Goal: Transaction & Acquisition: Purchase product/service

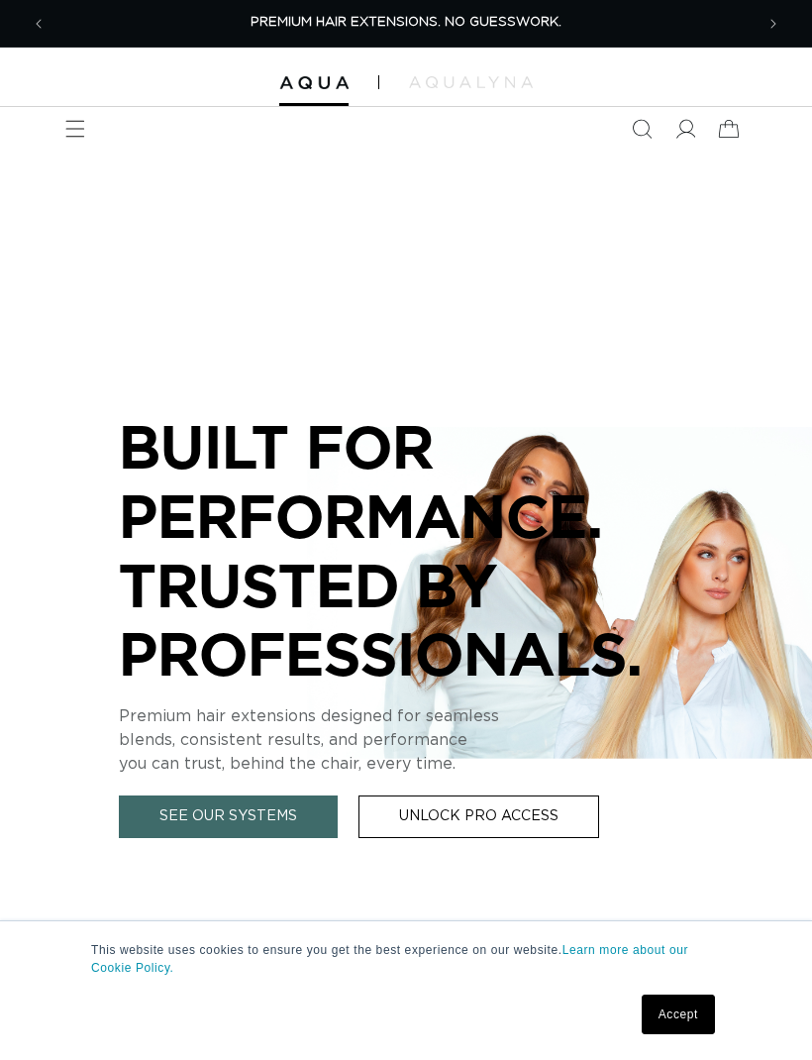
click at [81, 128] on icon "Menu" at bounding box center [75, 129] width 19 height 17
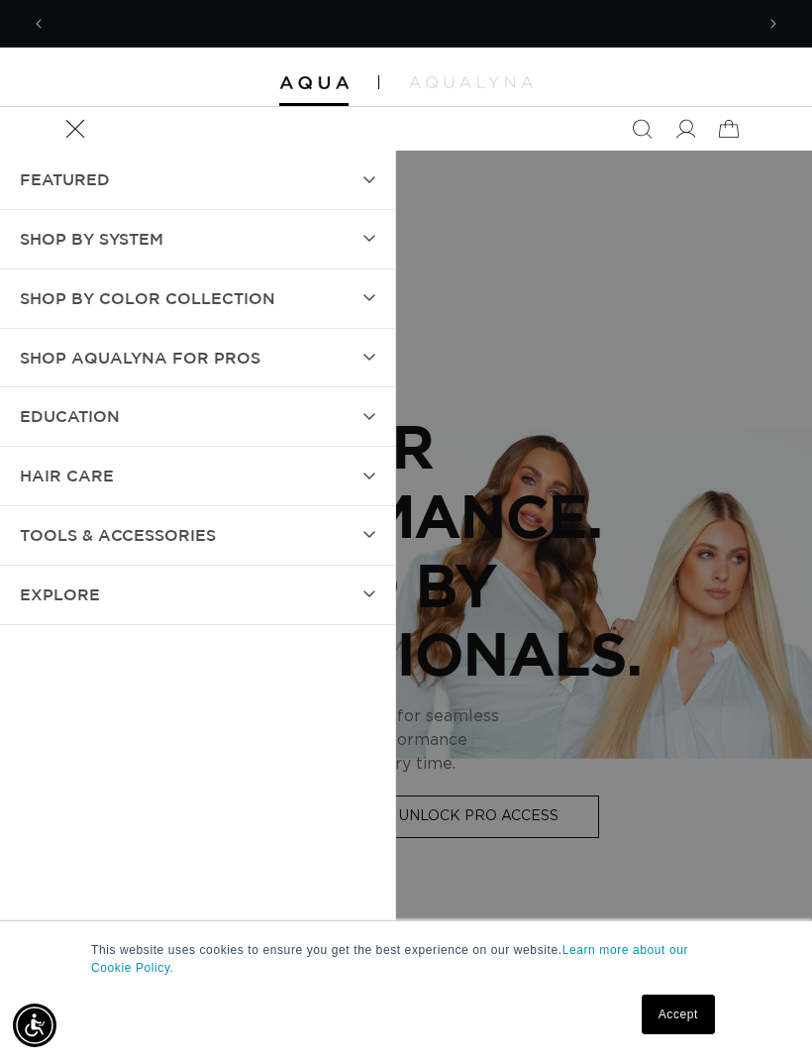
scroll to position [0, 707]
click at [357, 260] on summary "SHOP BY SYSTEM" at bounding box center [197, 239] width 395 height 58
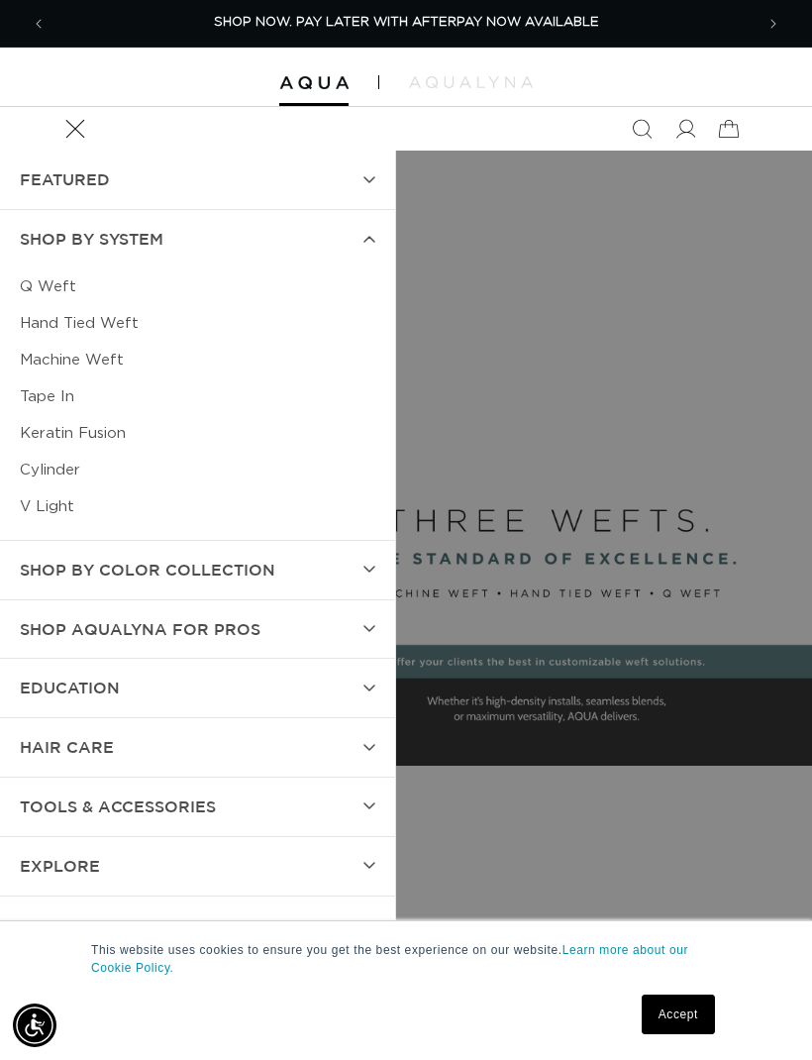
click at [107, 366] on link "Machine Weft" at bounding box center [198, 360] width 356 height 37
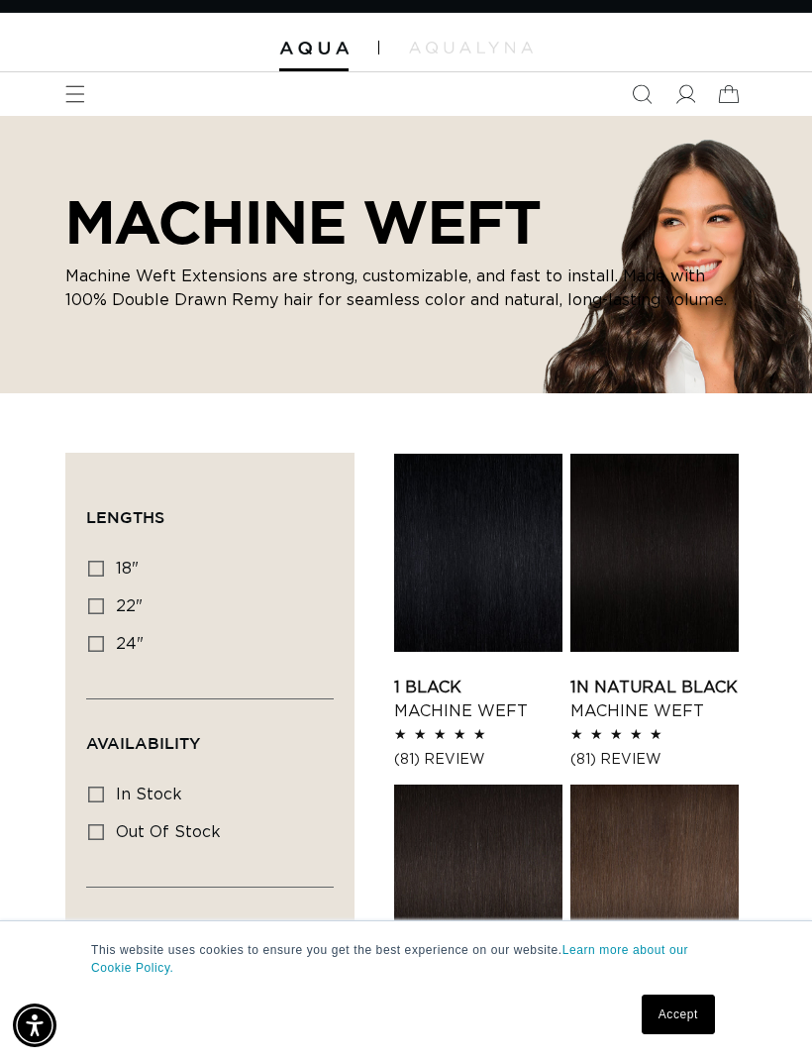
scroll to position [0, 707]
click at [93, 630] on label "24" 24" (27 products)" at bounding box center [204, 645] width 232 height 38
click at [93, 636] on input "24" 24" (27 products)" at bounding box center [96, 644] width 16 height 16
checkbox input "true"
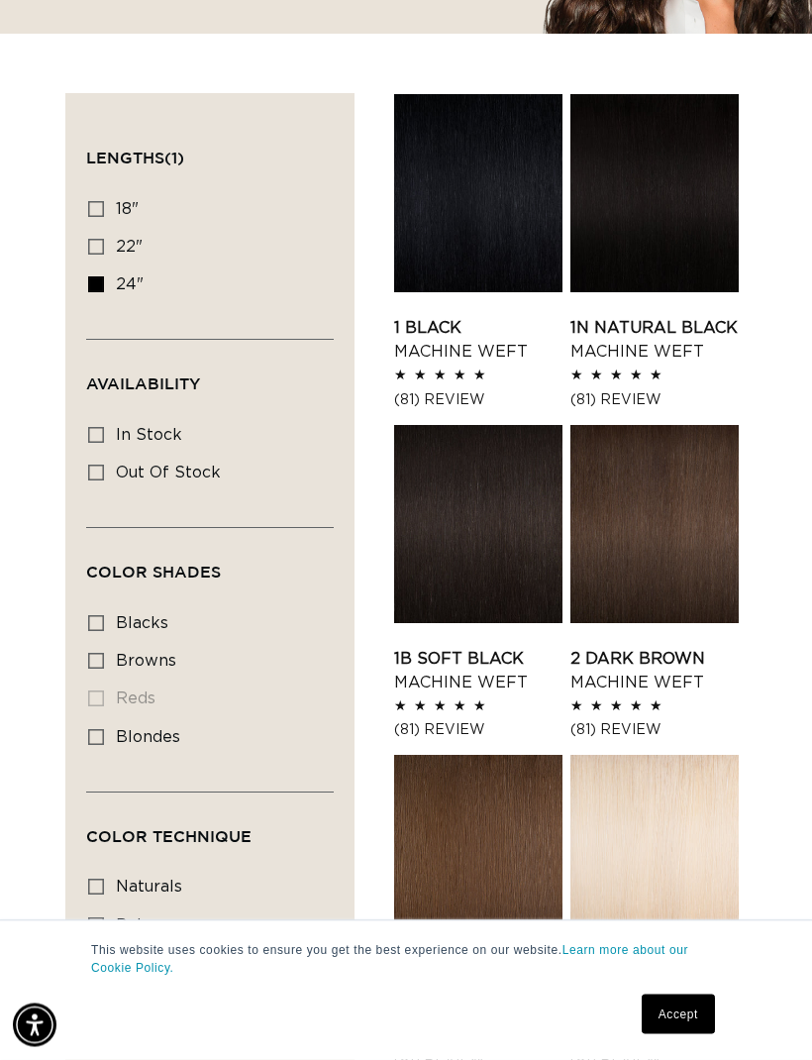
scroll to position [398, 0]
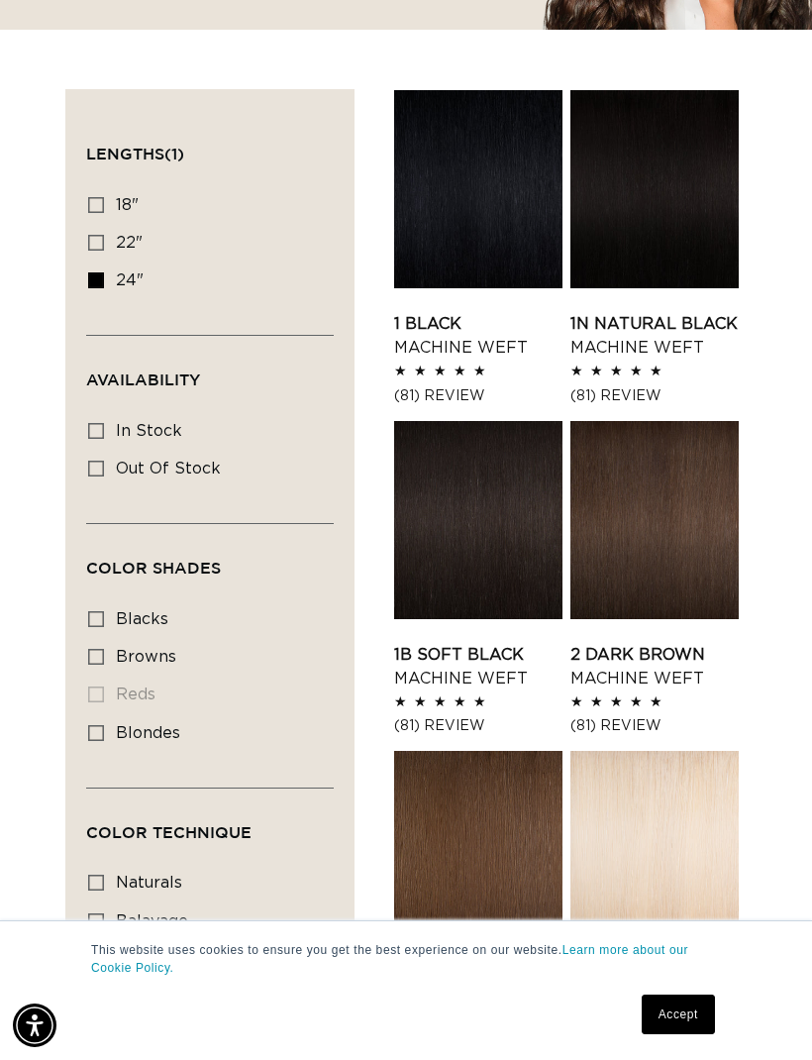
click at [84, 662] on div "Filter: Lengths (1) Lengths 18" 18" (41 products) 22" 22" (33 products) 24" Ava…" at bounding box center [209, 631] width 289 height 1085
click at [88, 655] on input "browns browns (12 products)" at bounding box center [96, 657] width 16 height 16
checkbox input "true"
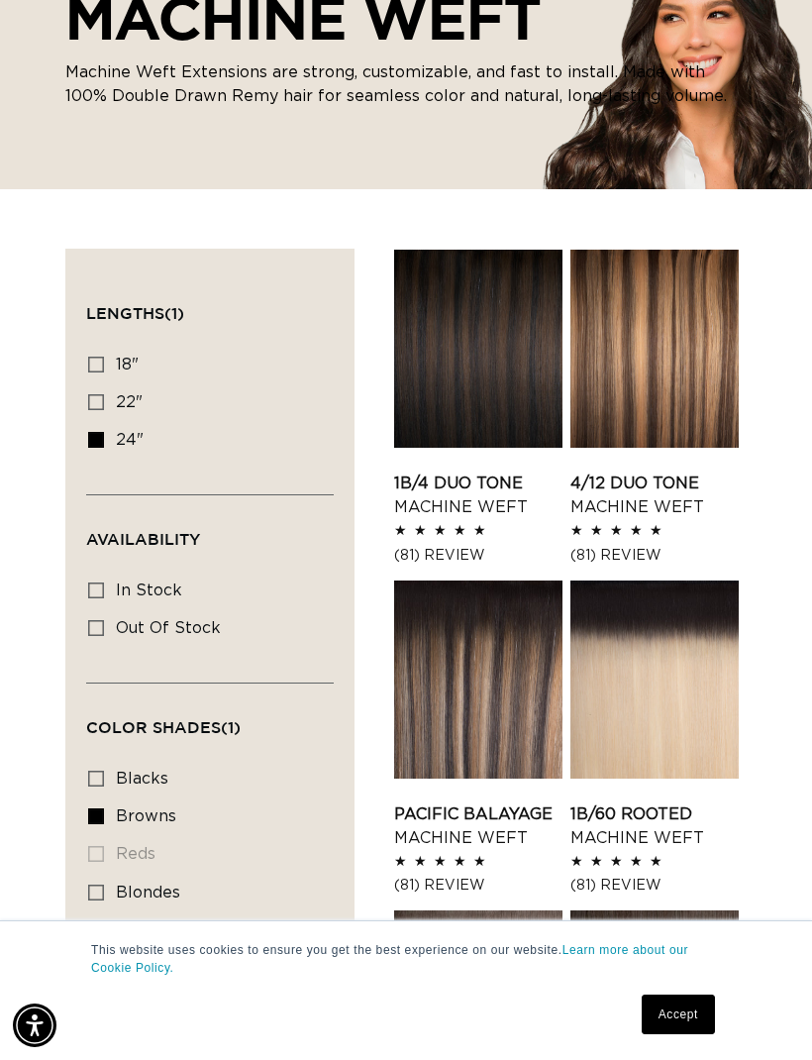
scroll to position [0, 707]
click at [491, 471] on link "1B/4 Duo Tone Machine Weft" at bounding box center [478, 495] width 168 height 48
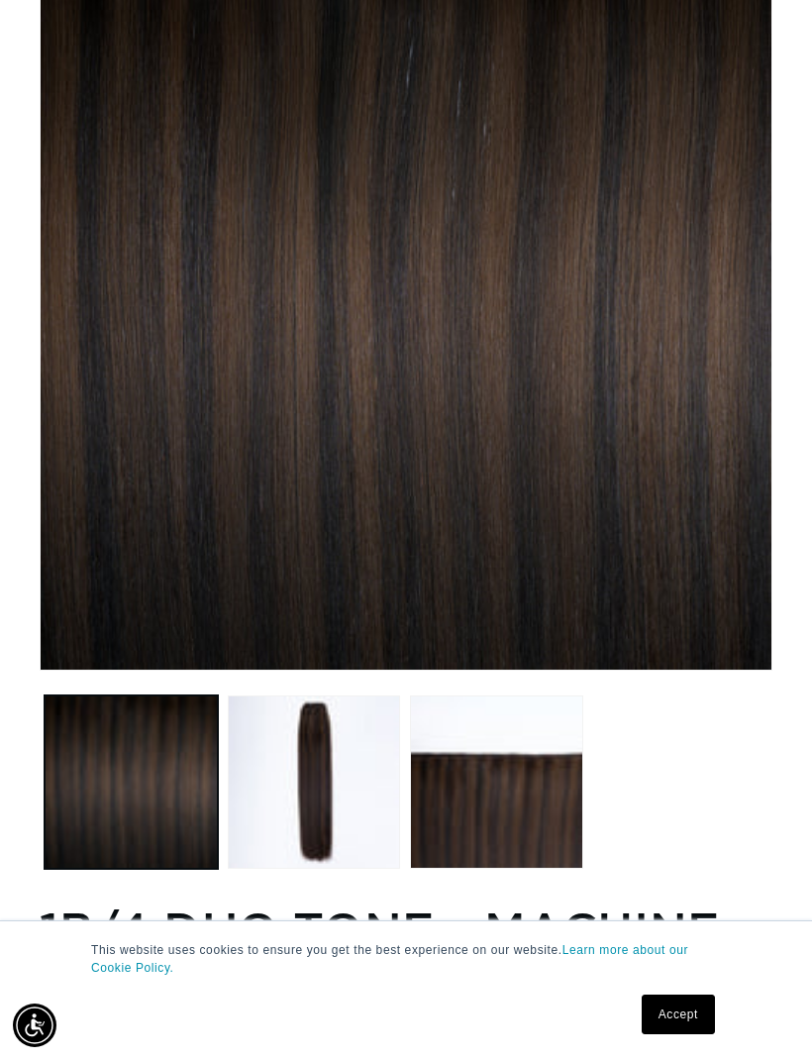
click at [338, 788] on button "Load image 2 in gallery view" at bounding box center [314, 781] width 173 height 173
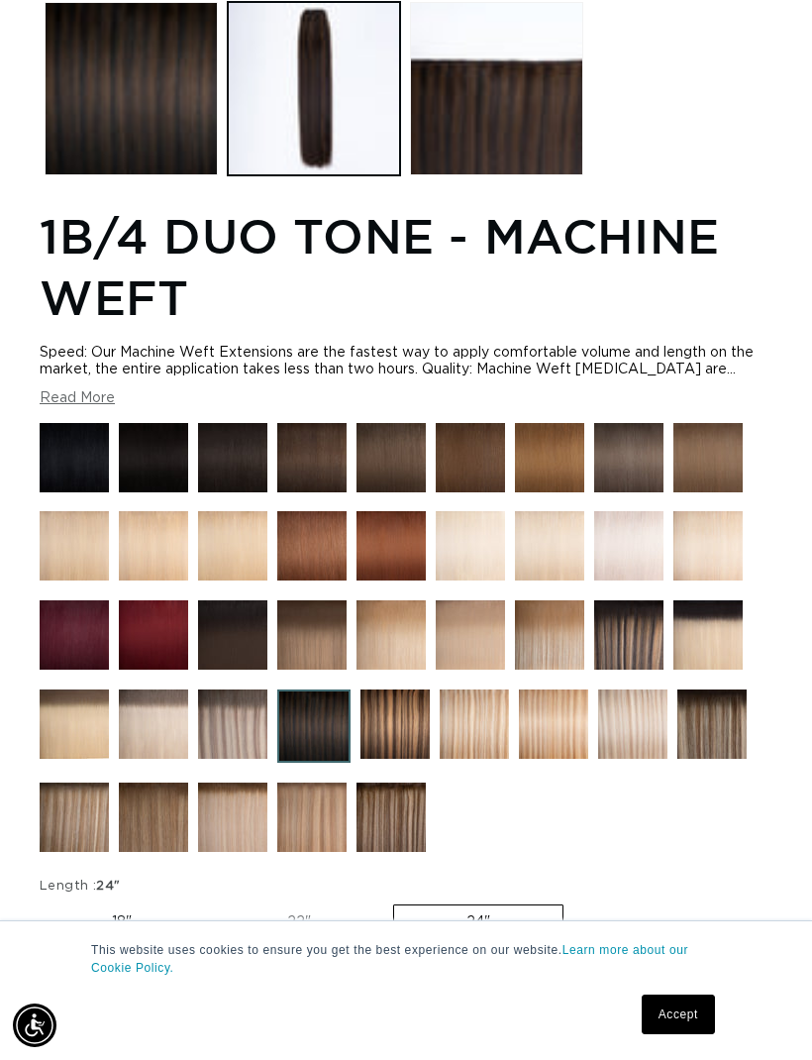
scroll to position [0, 1414]
click at [400, 471] on img at bounding box center [391, 457] width 69 height 69
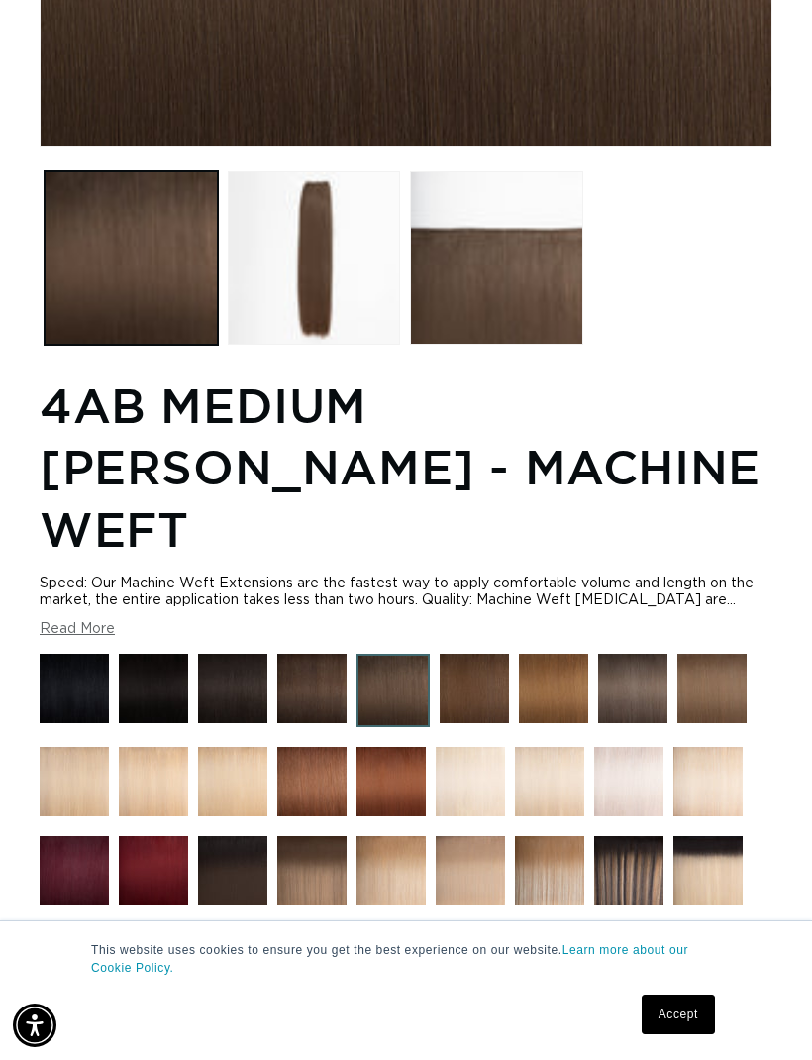
scroll to position [845, 0]
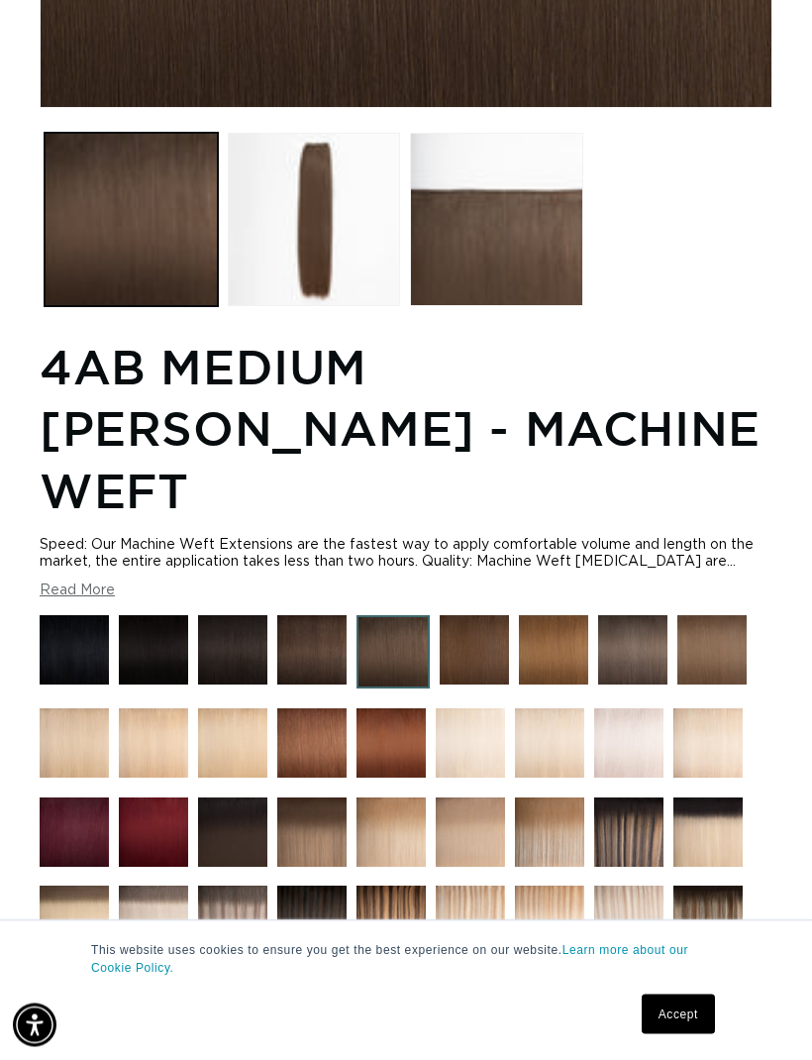
click at [483, 616] on img at bounding box center [474, 650] width 69 height 69
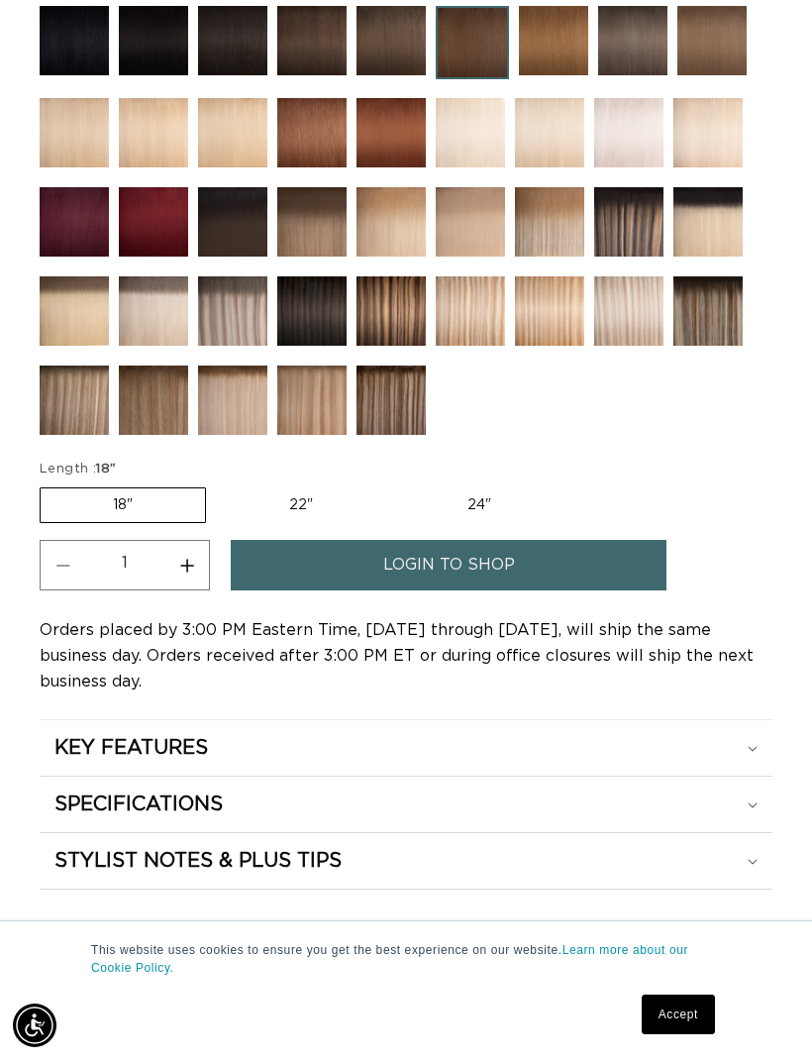
scroll to position [0, 707]
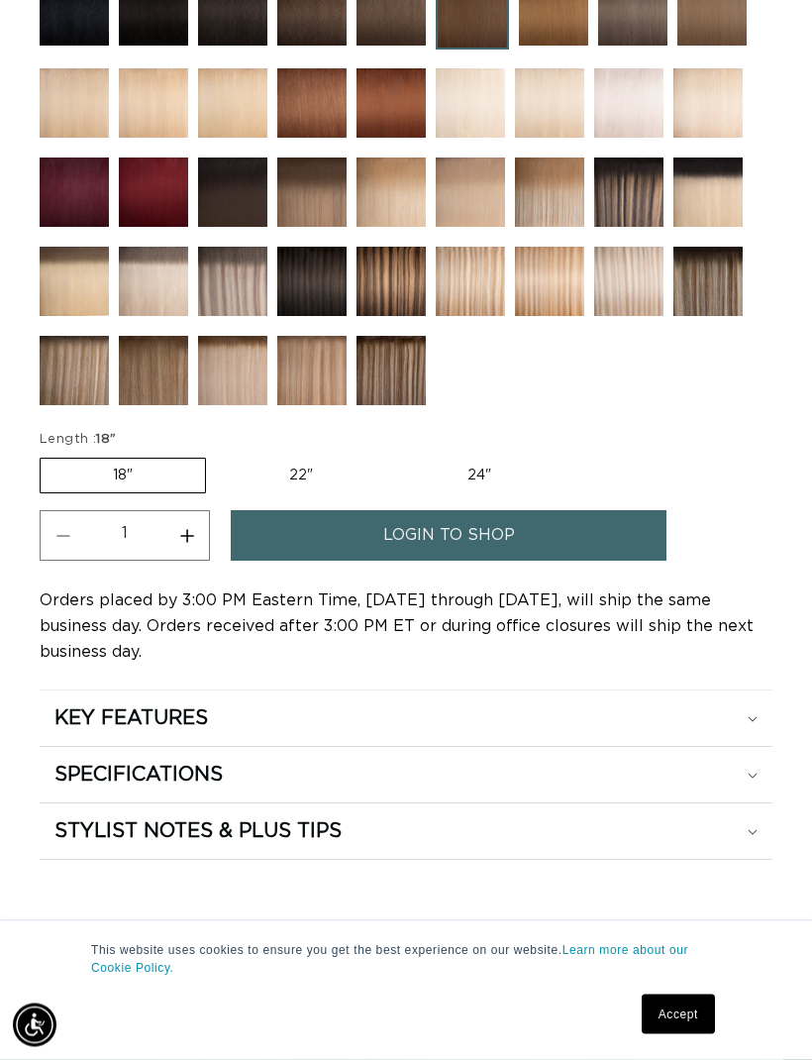
click at [484, 480] on label "24" Variant sold out or unavailable" at bounding box center [479, 477] width 168 height 34
click at [396, 456] on input "24" Variant sold out or unavailable" at bounding box center [395, 455] width 1 height 1
radio input "true"
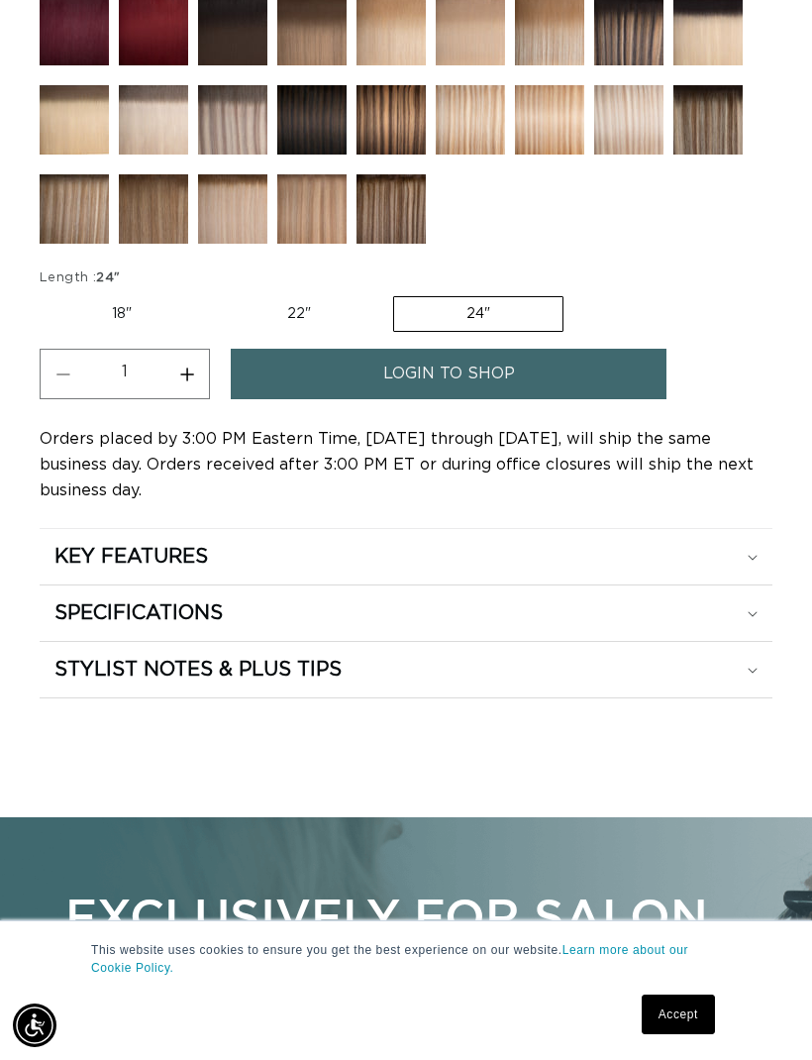
scroll to position [1584, 0]
click at [613, 379] on link "login to shop" at bounding box center [449, 375] width 436 height 51
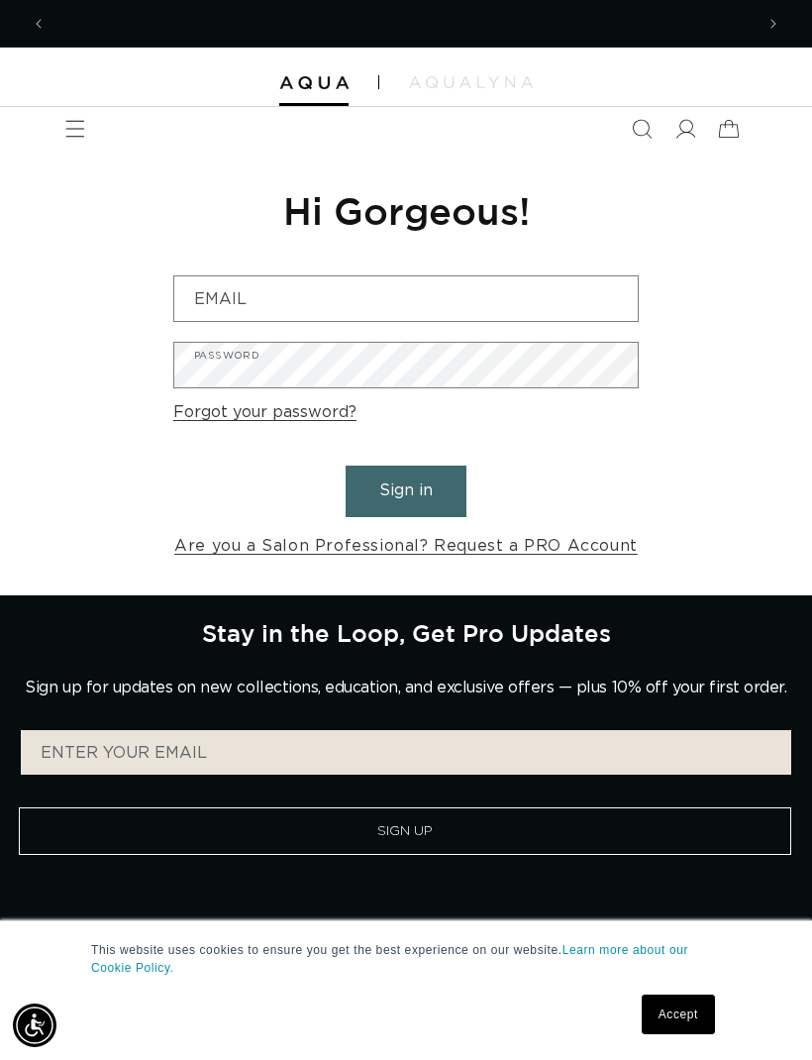
scroll to position [0, 707]
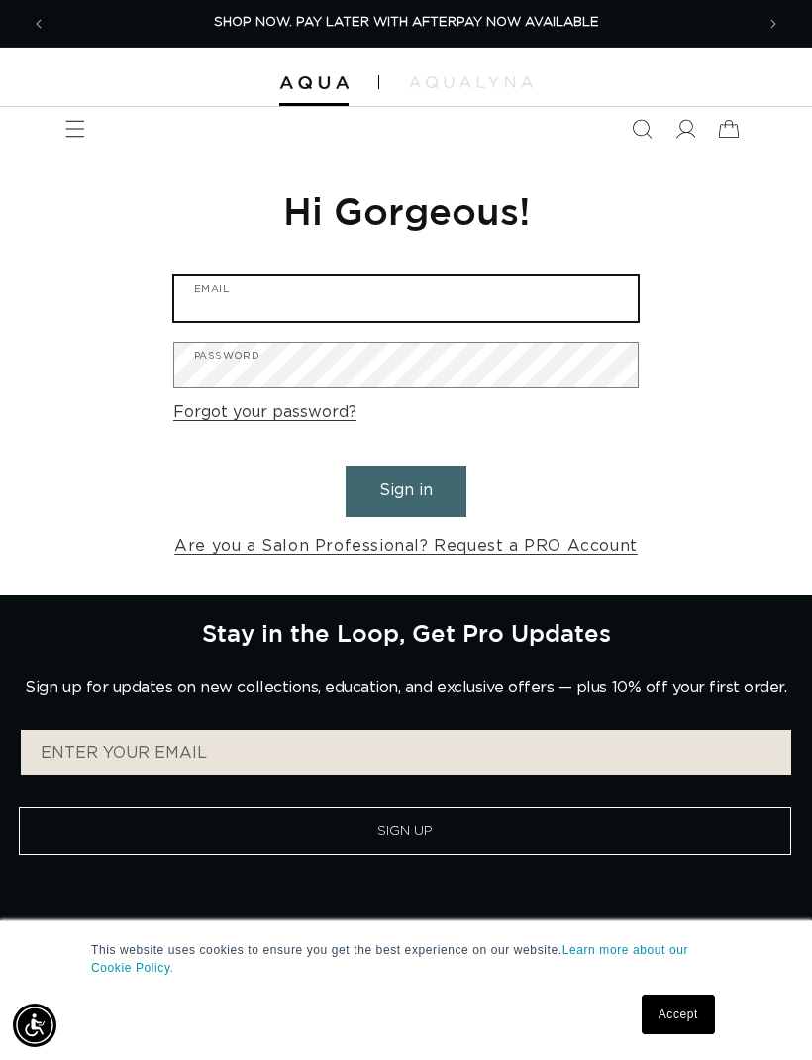
click at [525, 304] on input "Email" at bounding box center [406, 298] width 464 height 45
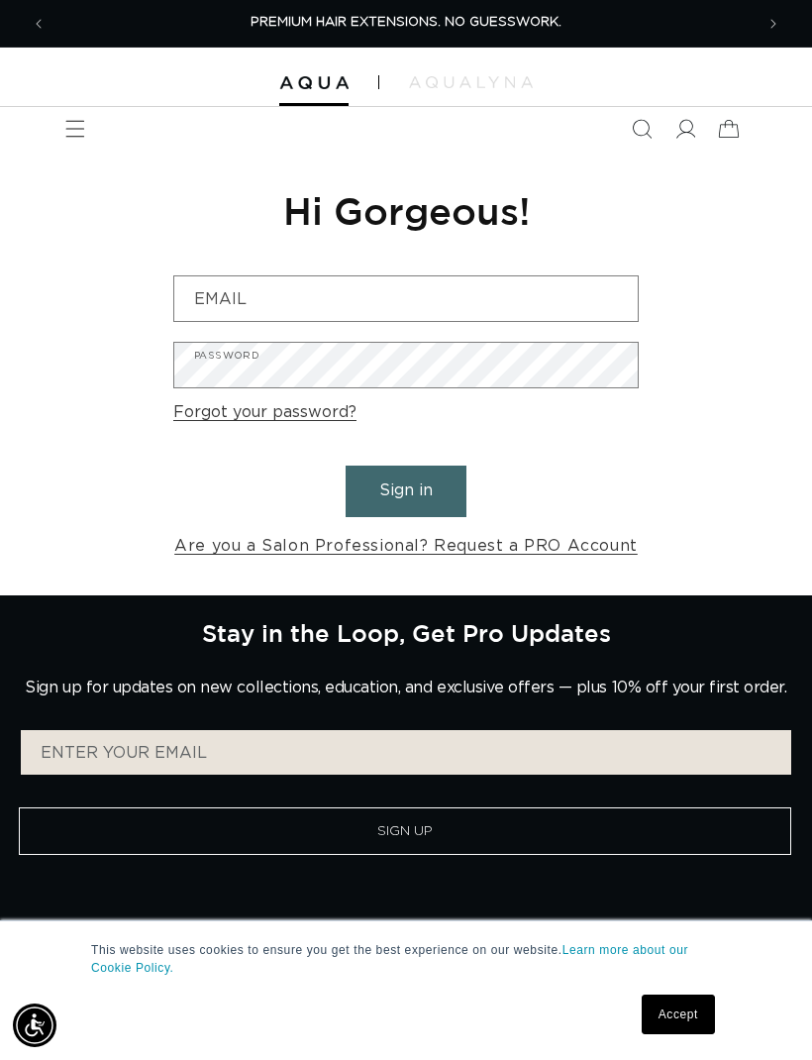
click at [38, 24] on icon "Previous announcement" at bounding box center [38, 23] width 5 height 9
click at [77, 136] on icon "Menu" at bounding box center [75, 129] width 19 height 17
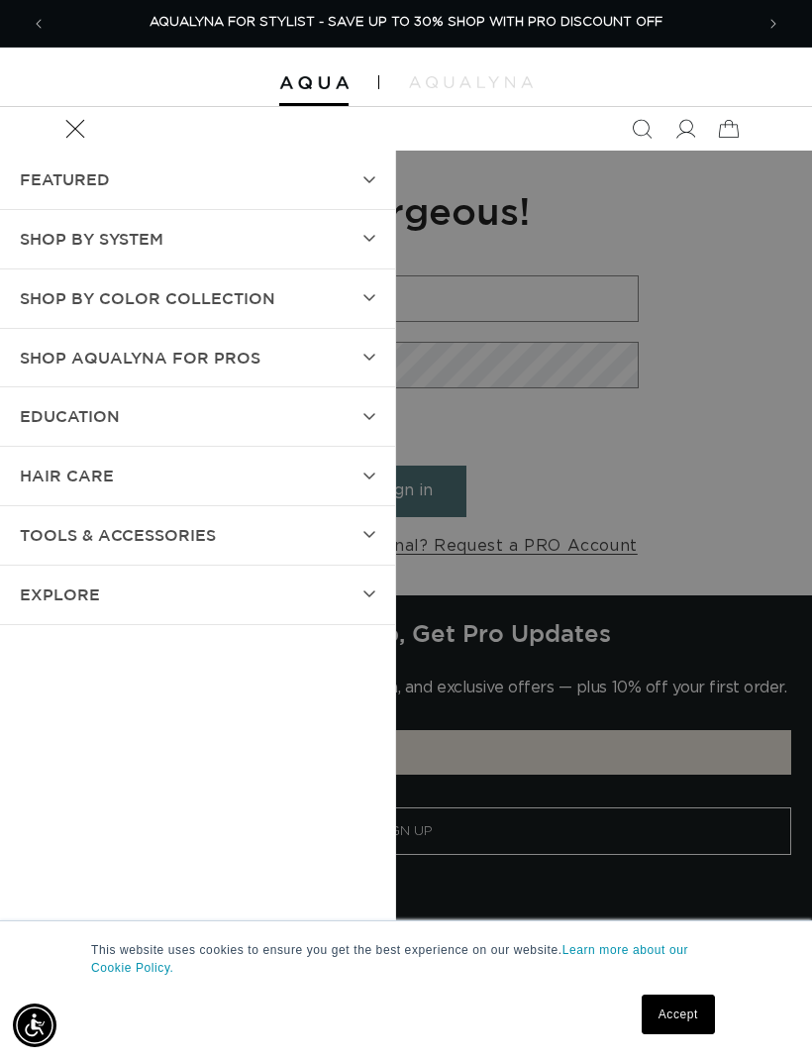
click at [362, 602] on summary "EXPLORE" at bounding box center [197, 595] width 395 height 58
click at [370, 473] on icon at bounding box center [370, 475] width 10 height 5
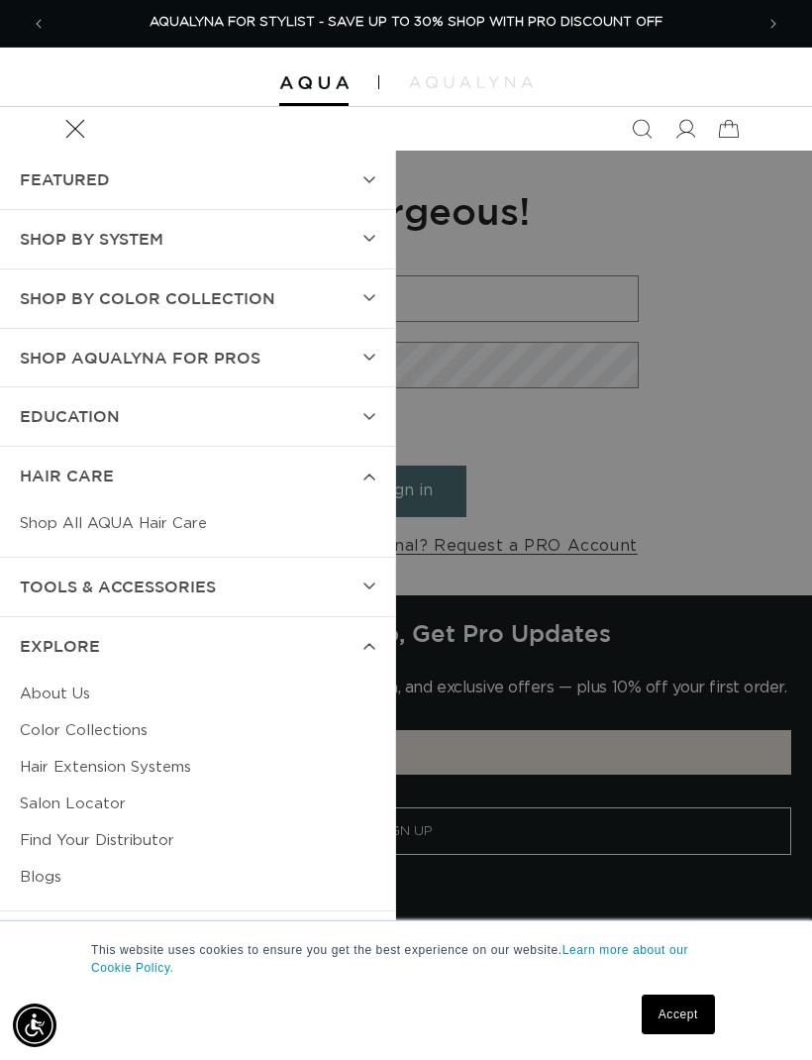
click at [358, 411] on summary "EDUCATION" at bounding box center [197, 416] width 395 height 58
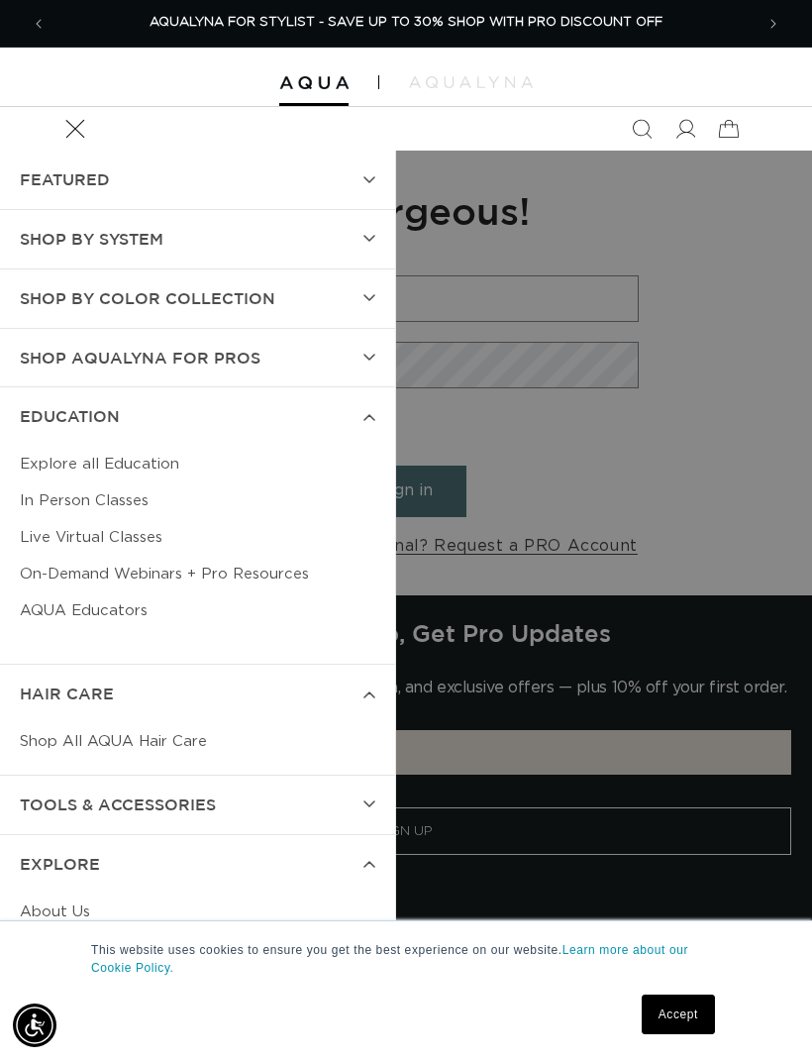
click at [382, 345] on summary "Shop AquaLyna for Pros" at bounding box center [197, 358] width 395 height 58
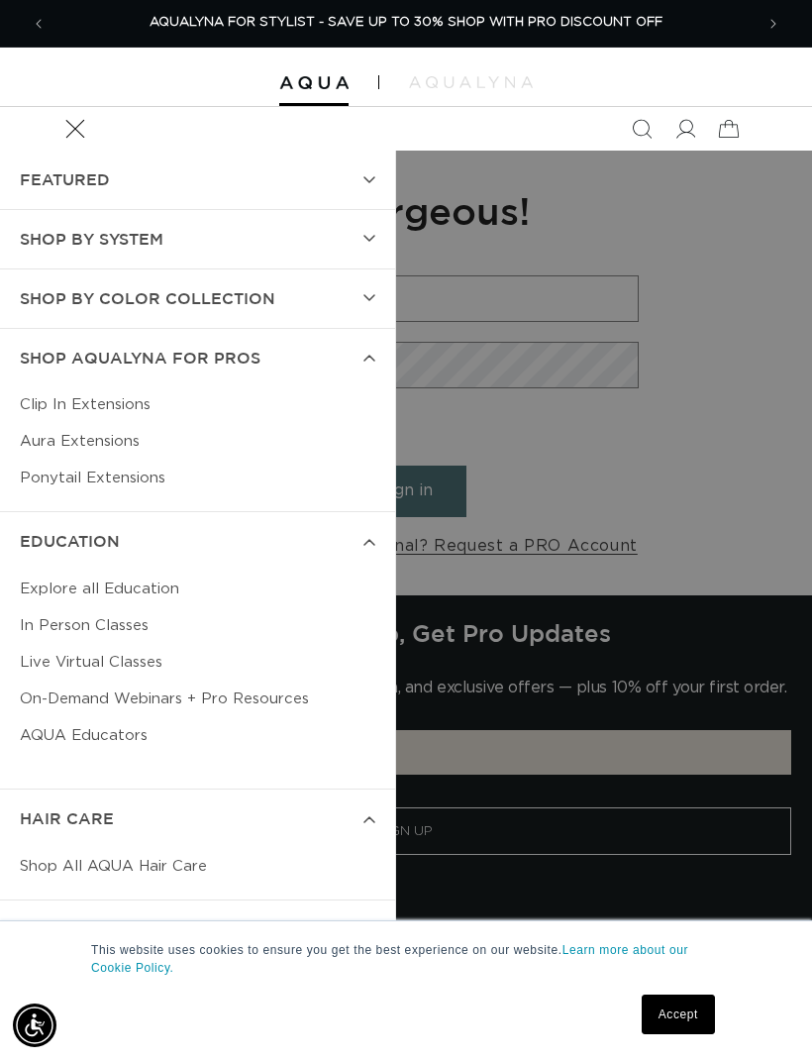
click at [376, 297] on summary "Shop by Color Collection" at bounding box center [197, 298] width 395 height 58
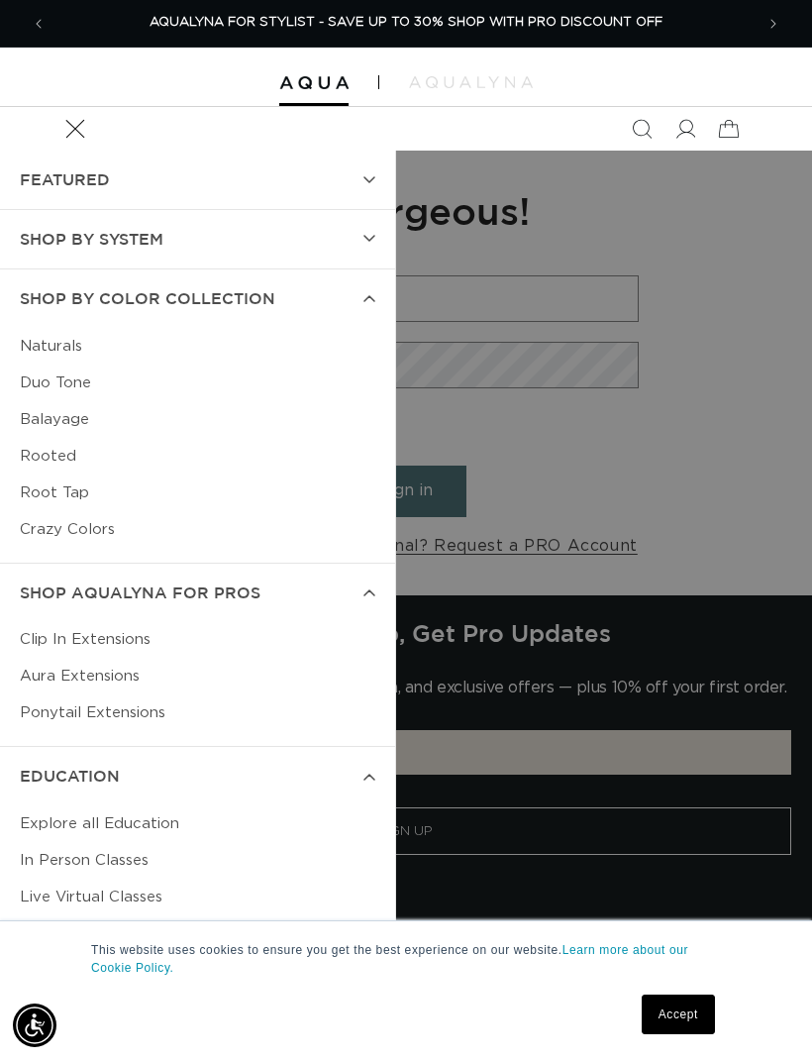
click at [360, 245] on summary "SHOP BY SYSTEM" at bounding box center [197, 239] width 395 height 58
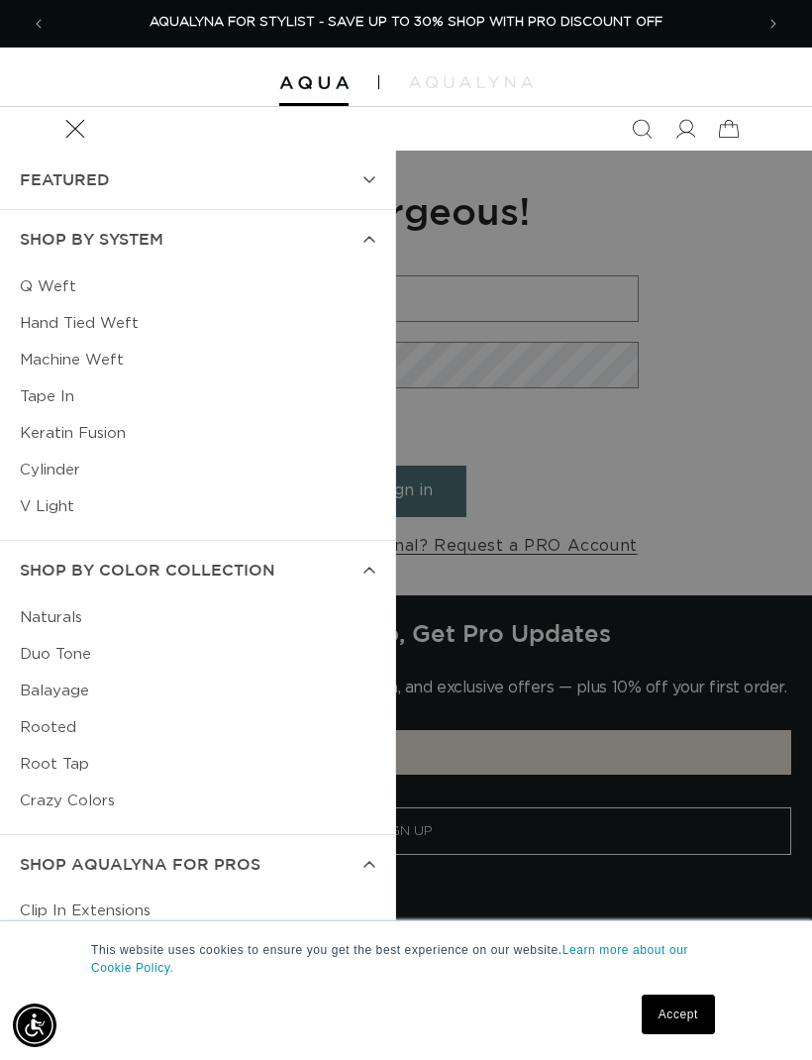
click at [359, 171] on summary "FEATURED" at bounding box center [197, 180] width 395 height 58
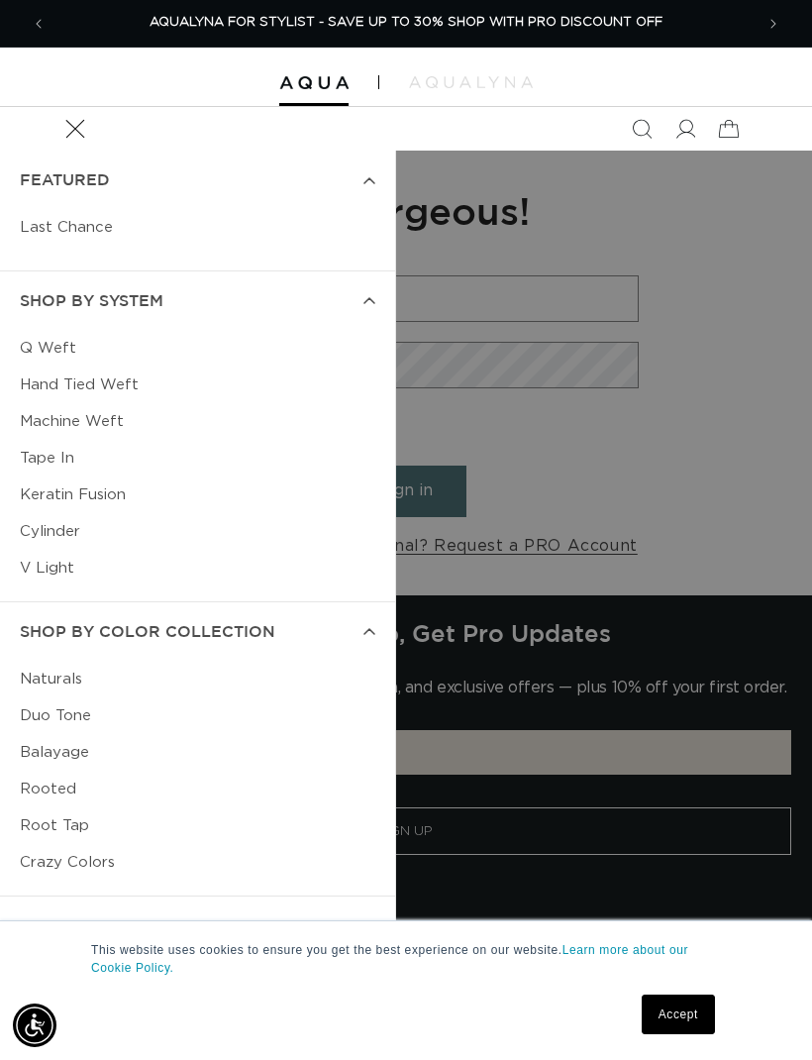
click at [97, 151] on summary "Menu" at bounding box center [75, 129] width 44 height 44
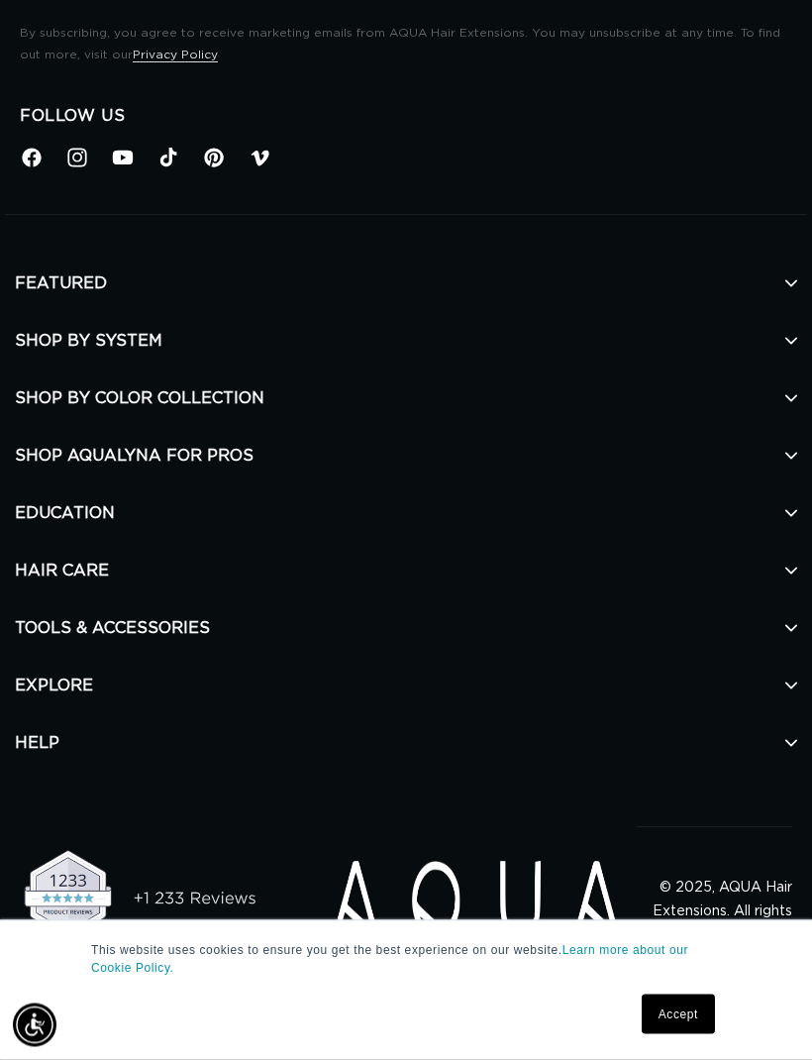
scroll to position [912, 0]
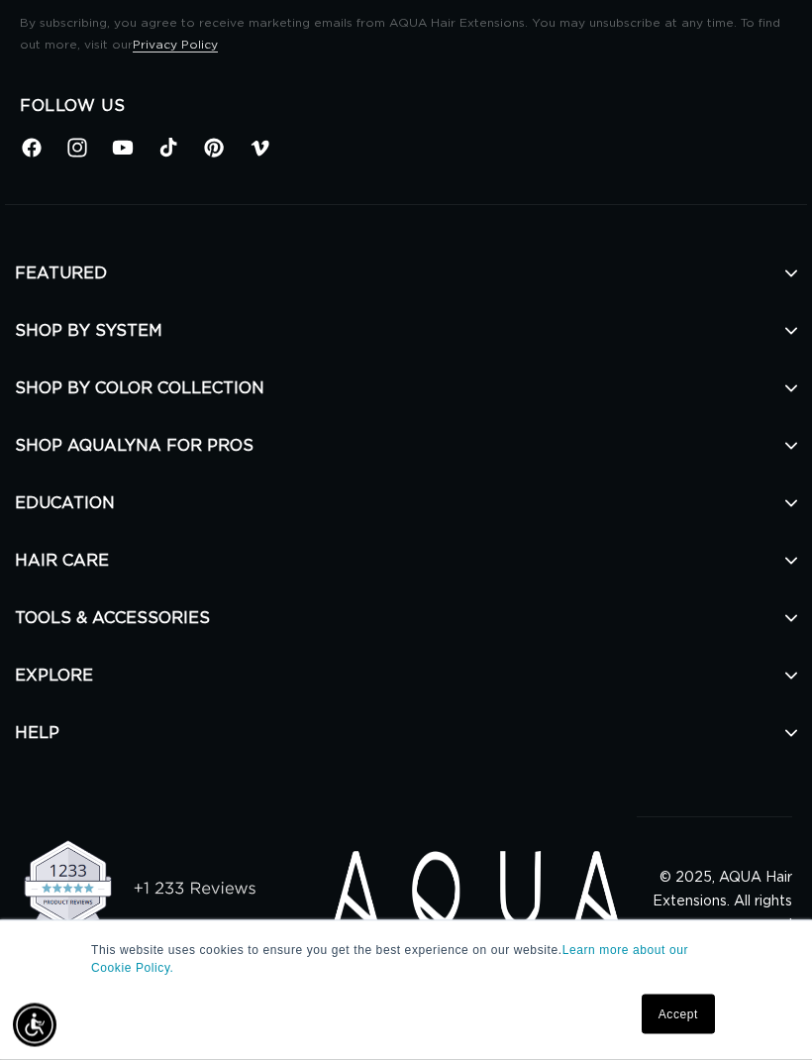
click at [787, 719] on h2 "HELP" at bounding box center [406, 733] width 783 height 57
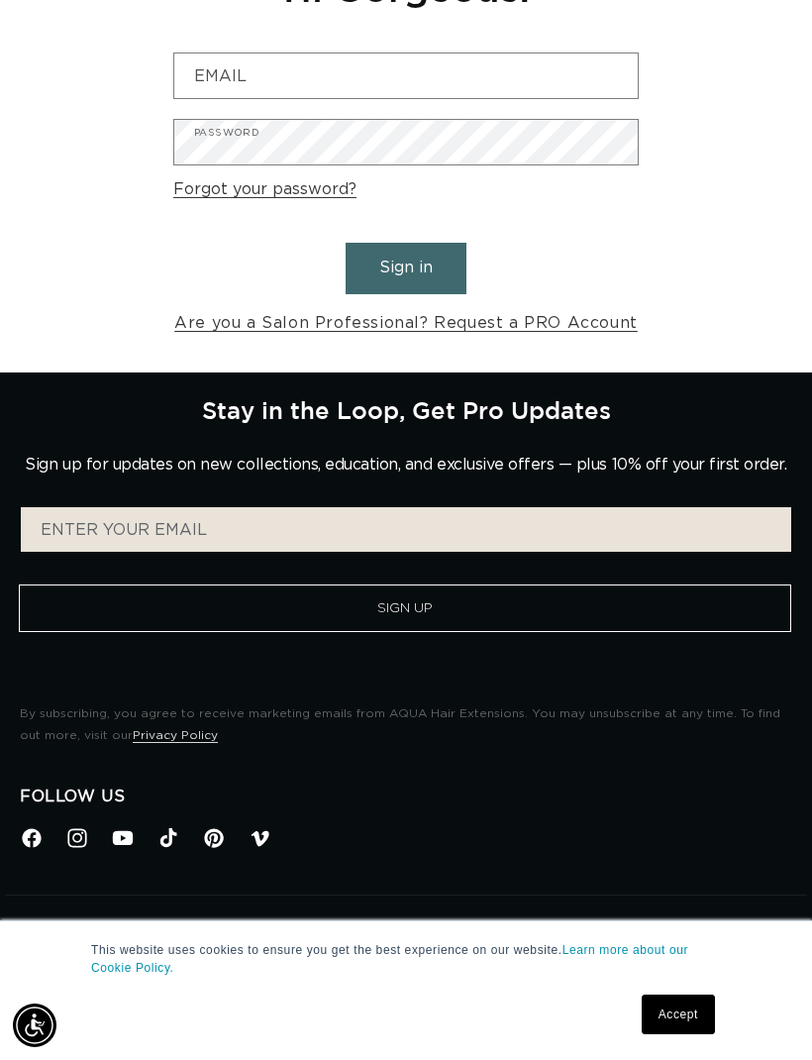
scroll to position [0, 0]
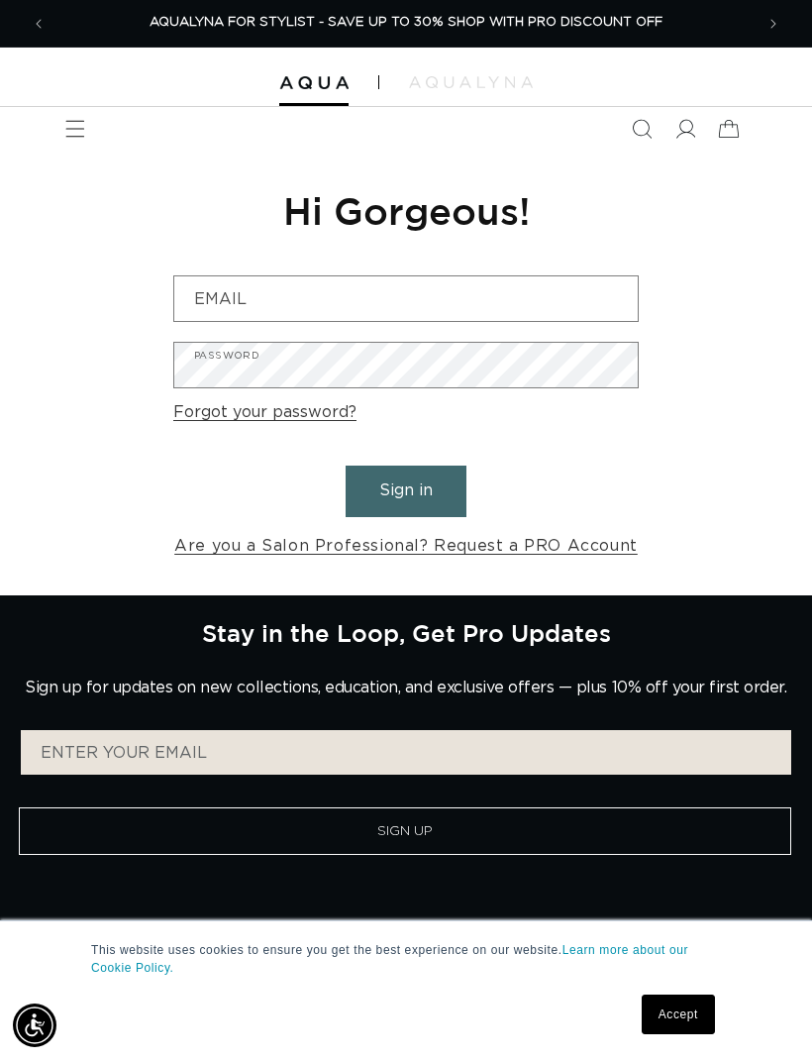
click at [473, 843] on button "Sign Up" at bounding box center [405, 831] width 773 height 48
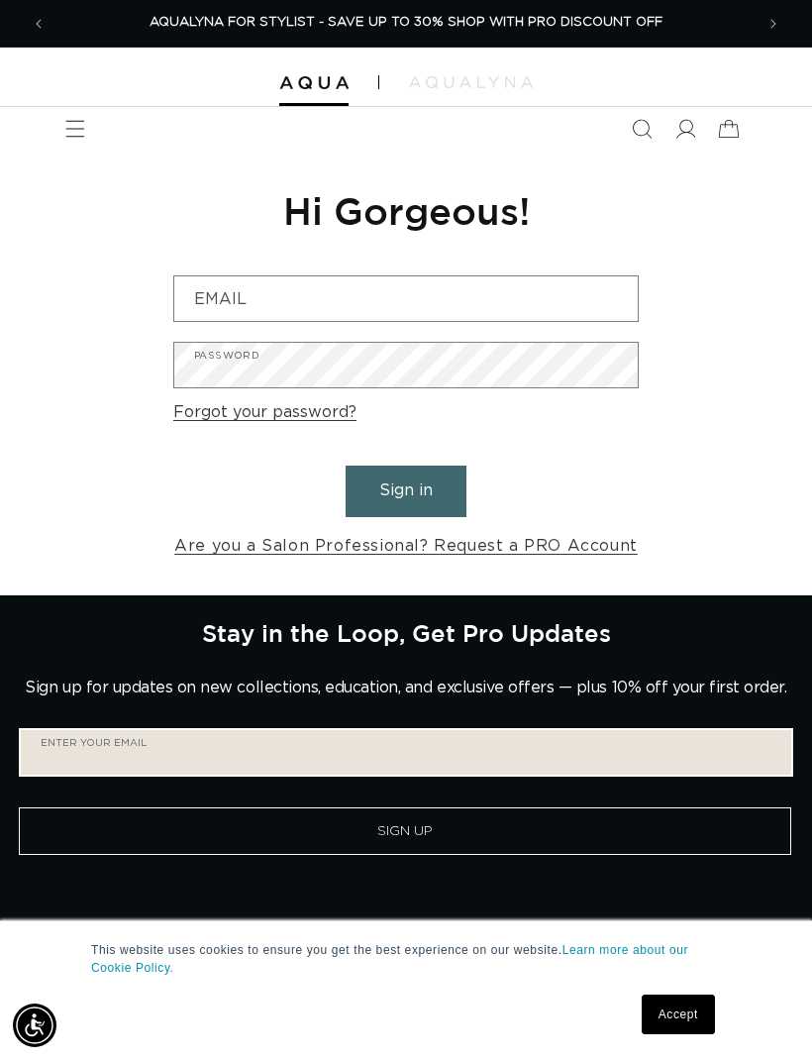
scroll to position [52, 0]
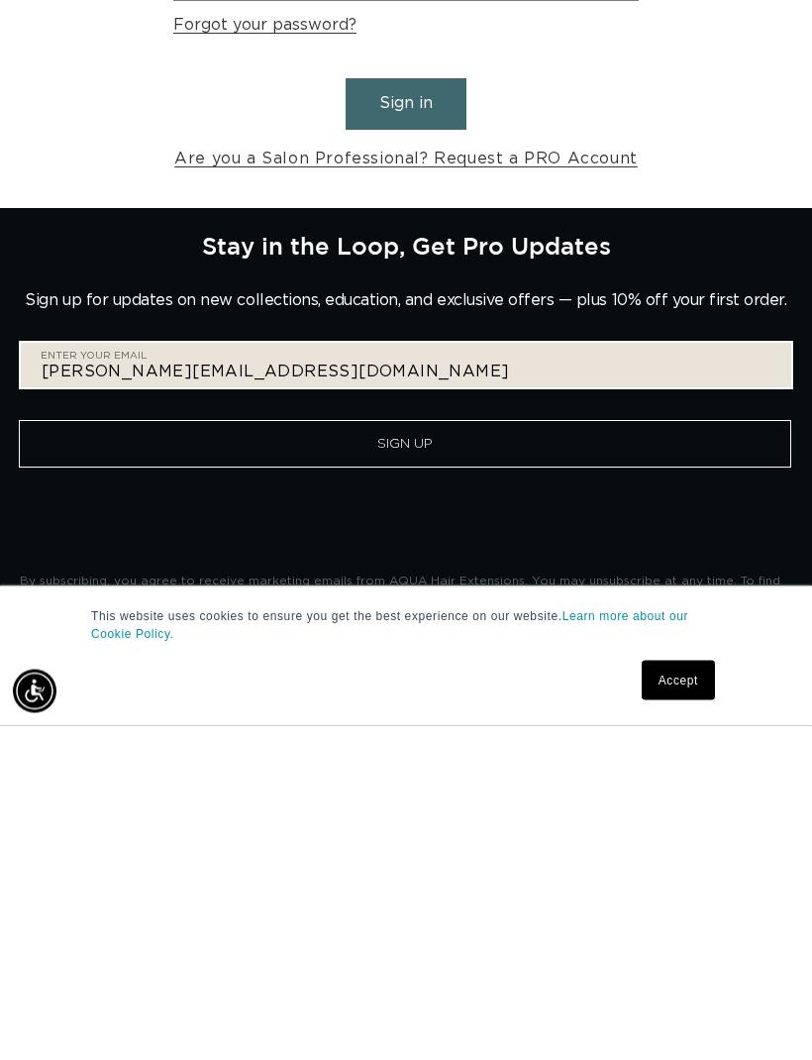
type input "jacklyn.mccann34@gmail.com"
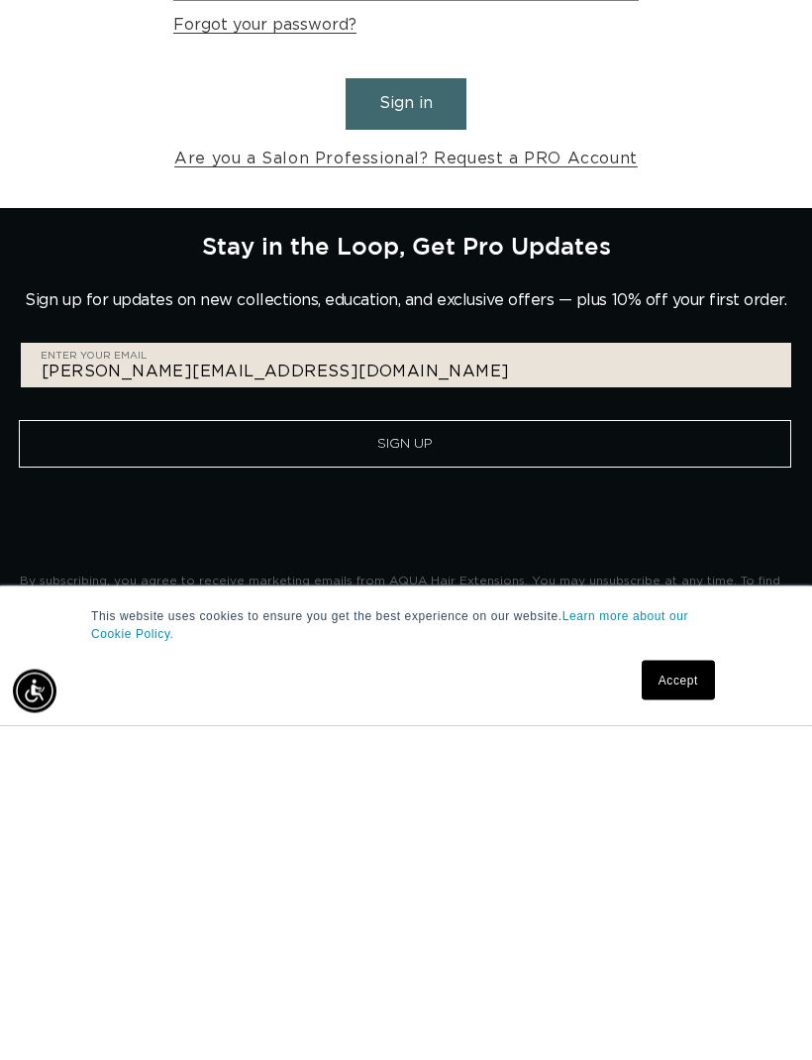
click at [491, 755] on button "Sign Up" at bounding box center [405, 779] width 773 height 48
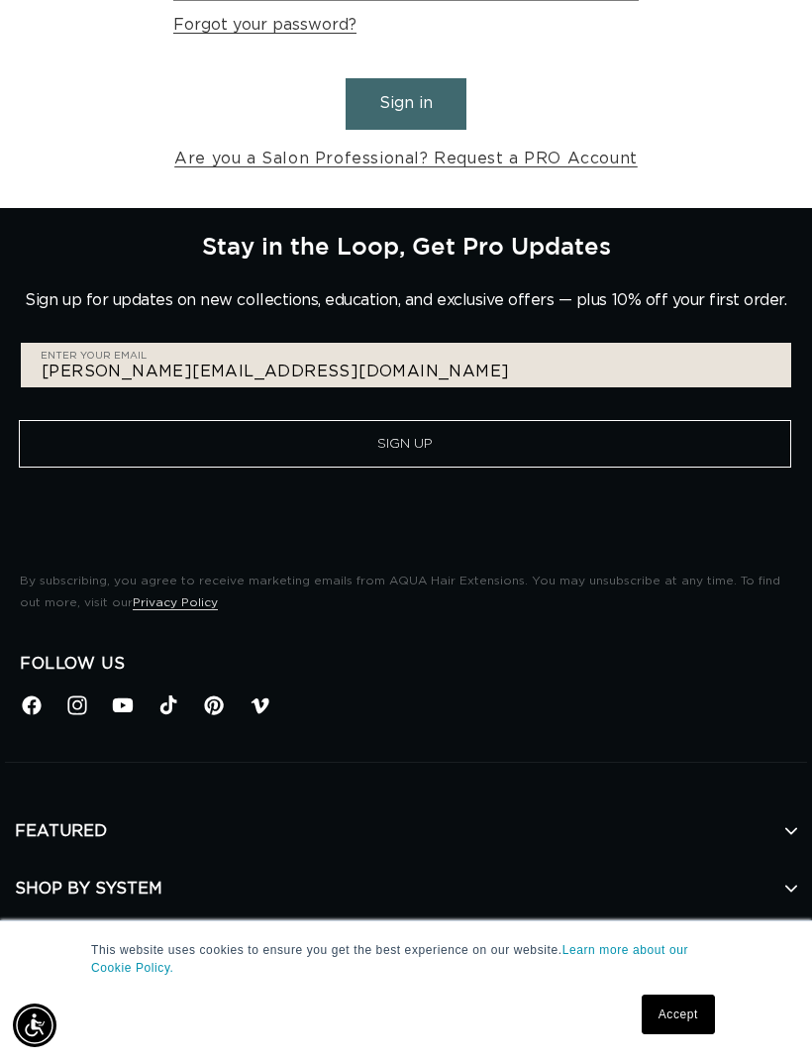
click at [102, 443] on button "Sign Up" at bounding box center [405, 444] width 773 height 48
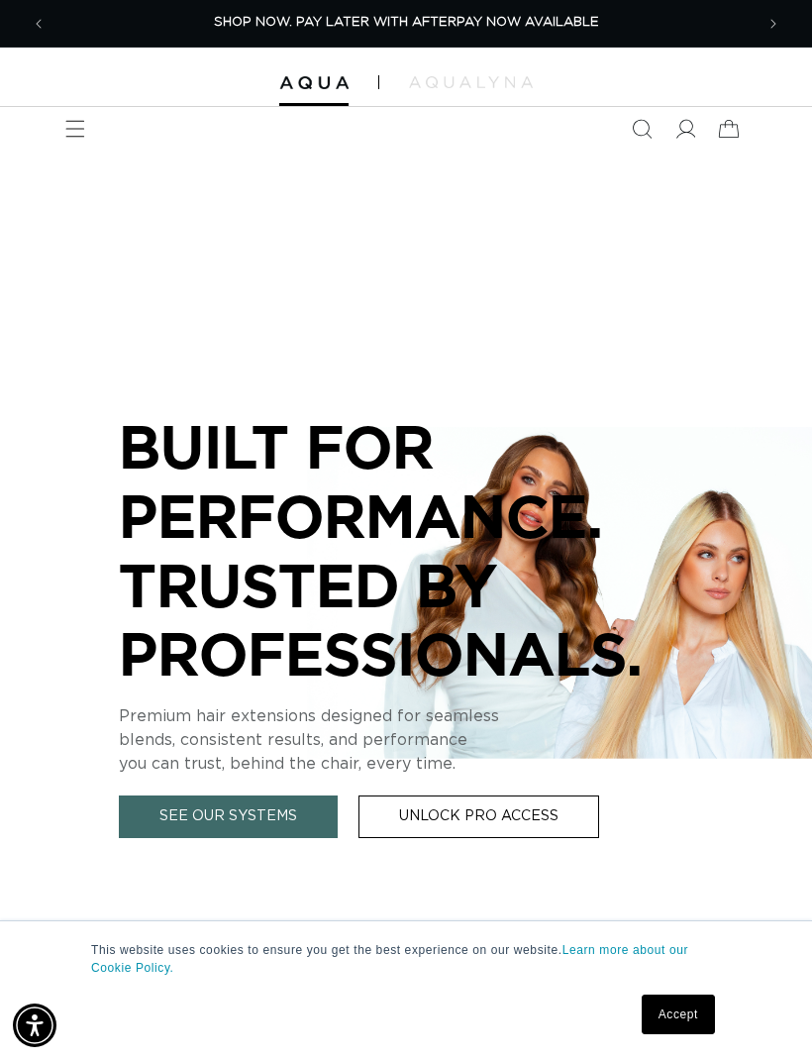
click at [678, 128] on icon at bounding box center [686, 129] width 20 height 20
click at [547, 824] on link "Unlock Pro Access" at bounding box center [479, 816] width 241 height 43
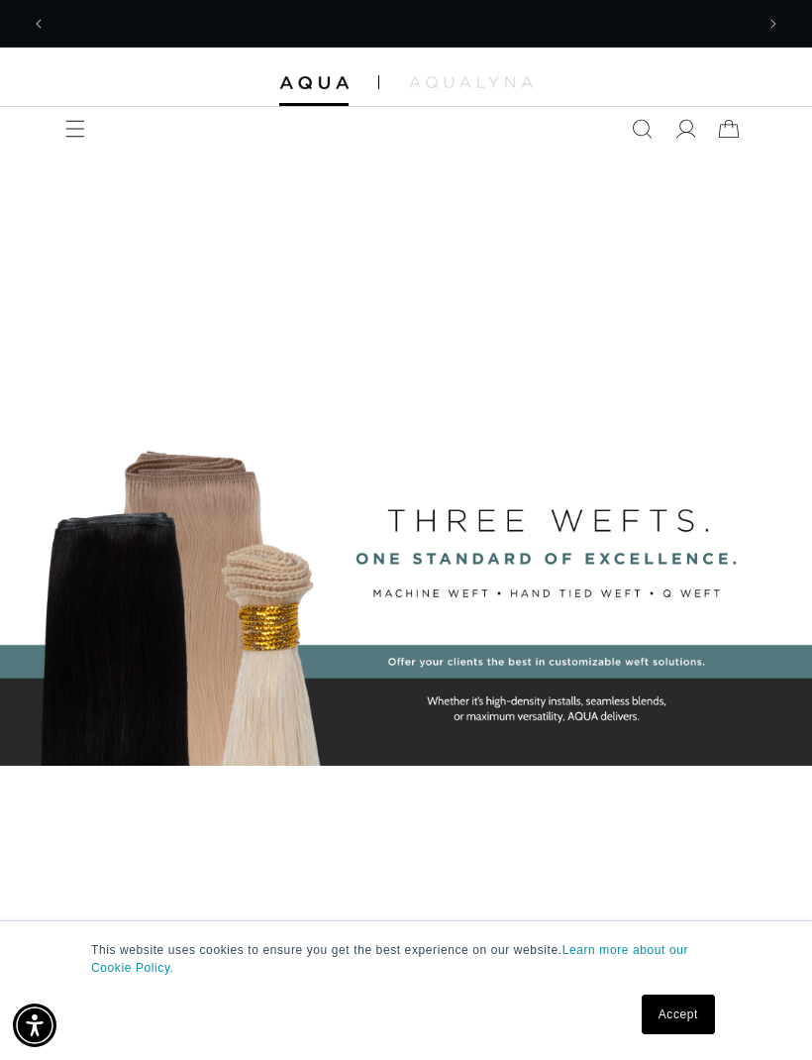
scroll to position [0, 0]
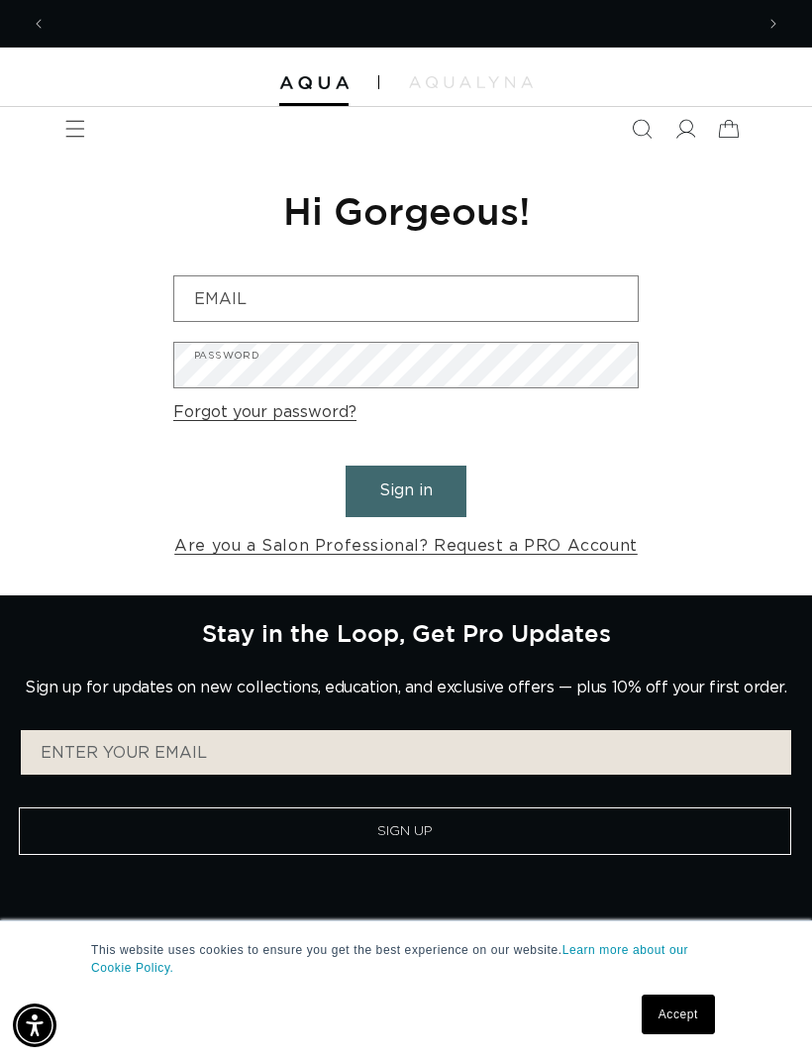
scroll to position [0, 1414]
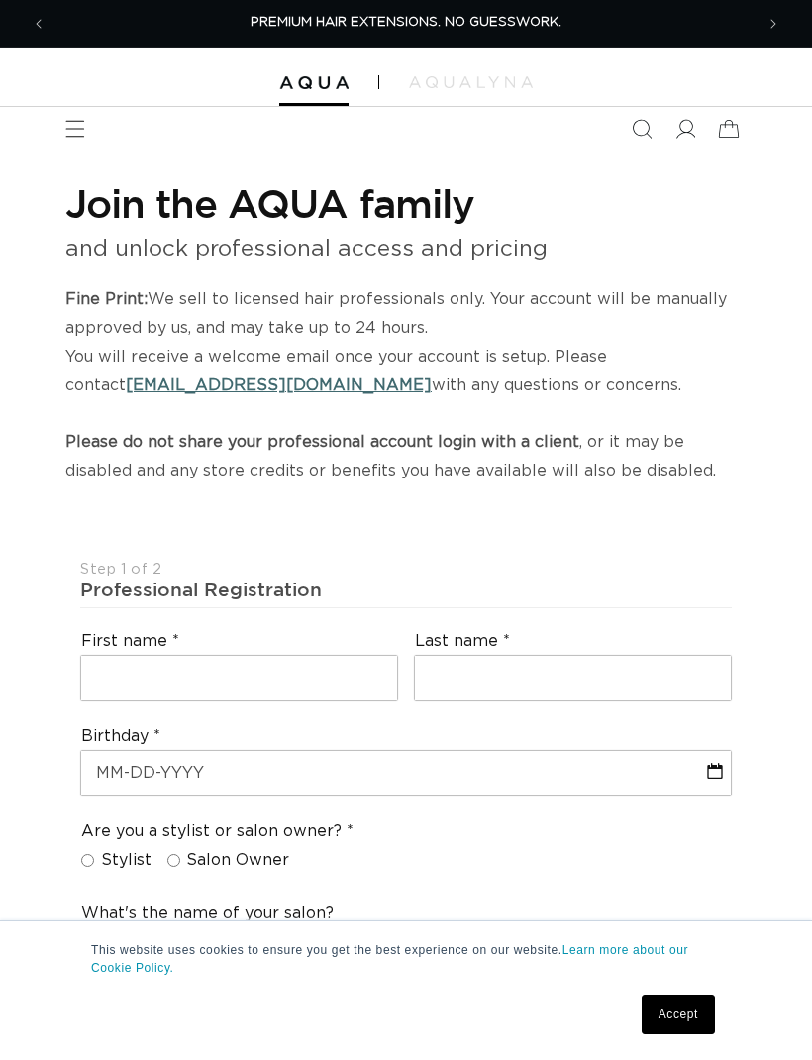
select select "US"
select select "[GEOGRAPHIC_DATA]"
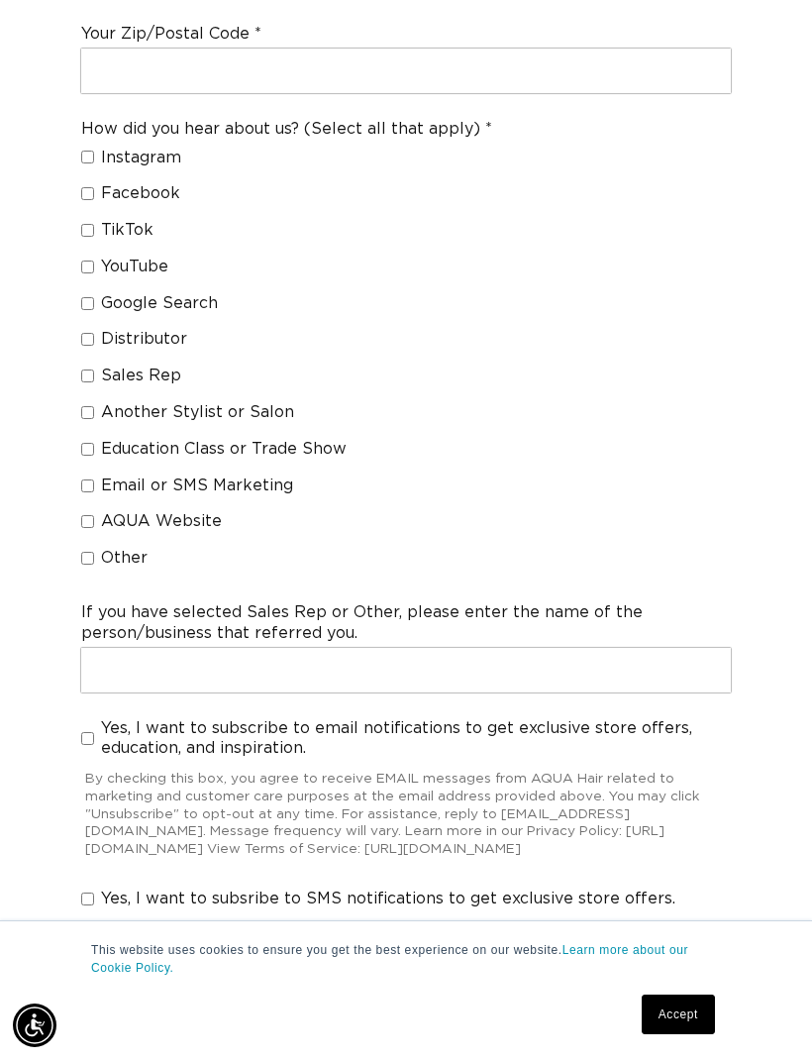
scroll to position [1538, 0]
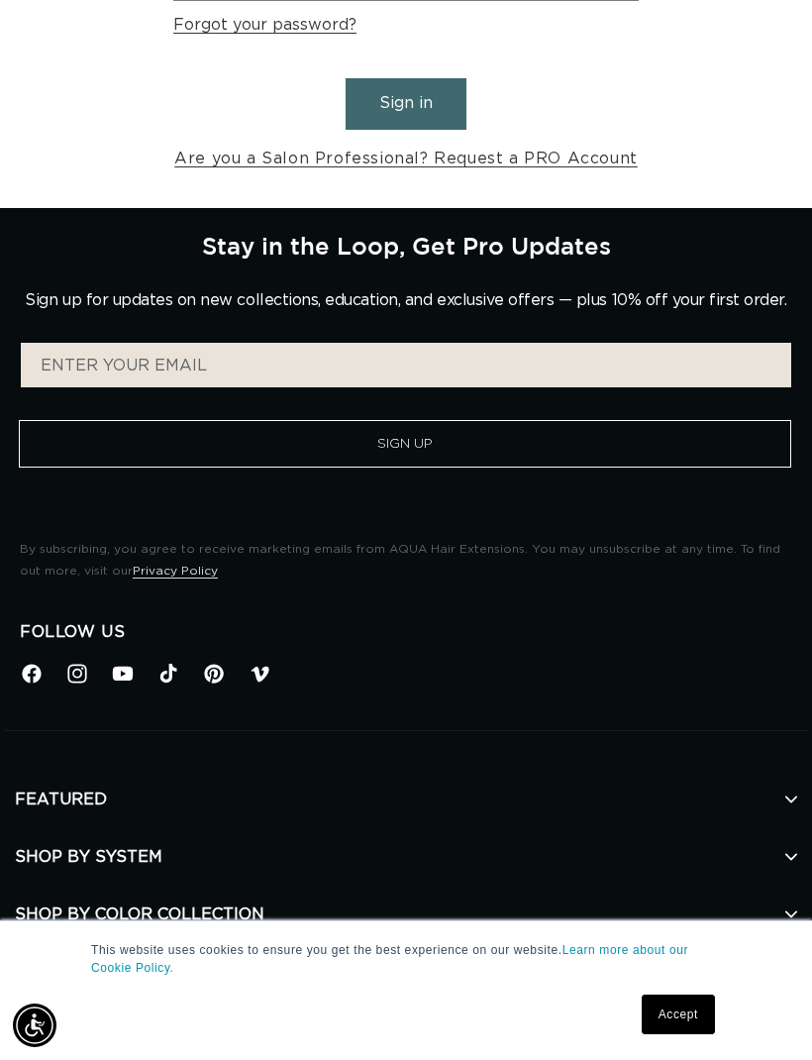
scroll to position [386, 0]
